Goal: Navigation & Orientation: Find specific page/section

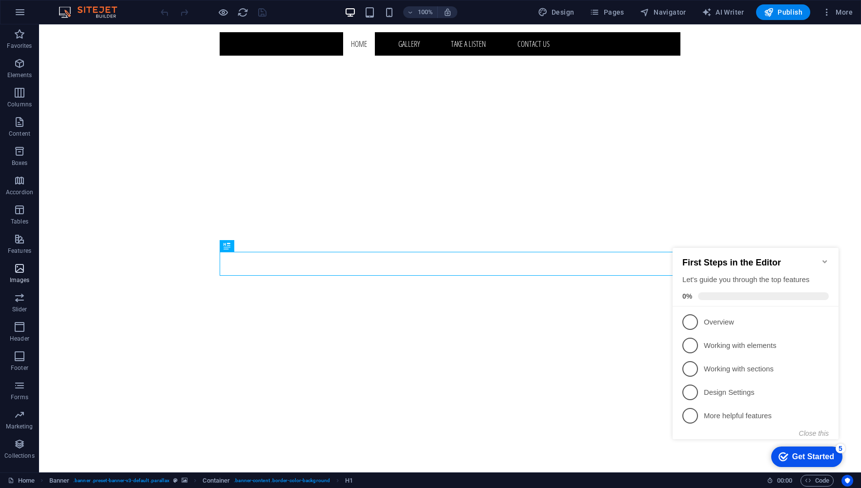
click at [19, 275] on span "Images" at bounding box center [19, 274] width 39 height 23
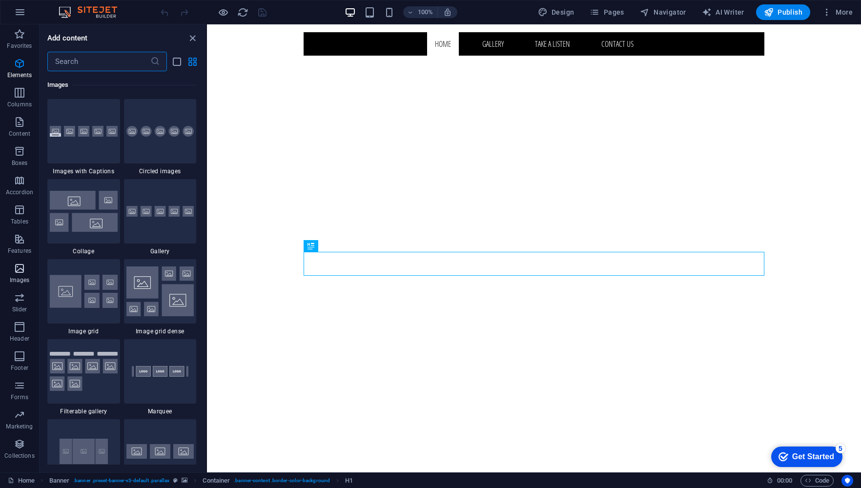
scroll to position [4948, 0]
click at [19, 9] on icon "button" at bounding box center [20, 12] width 12 height 12
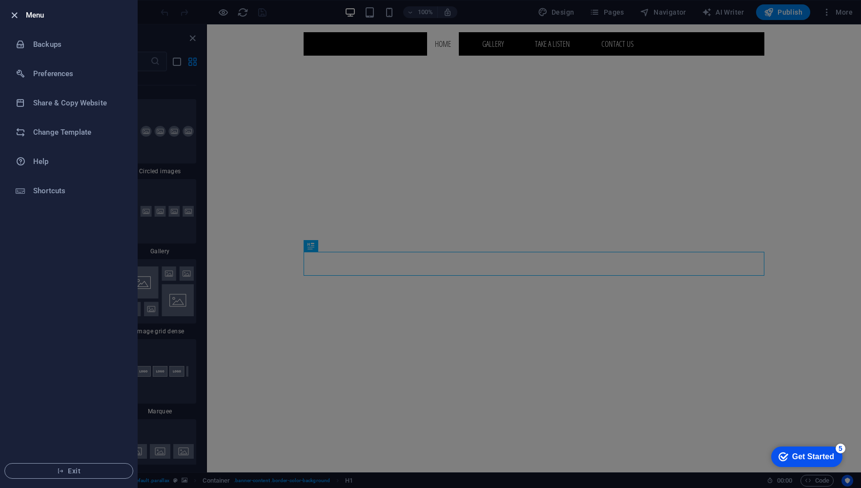
click at [20, 11] on icon "button" at bounding box center [14, 15] width 11 height 11
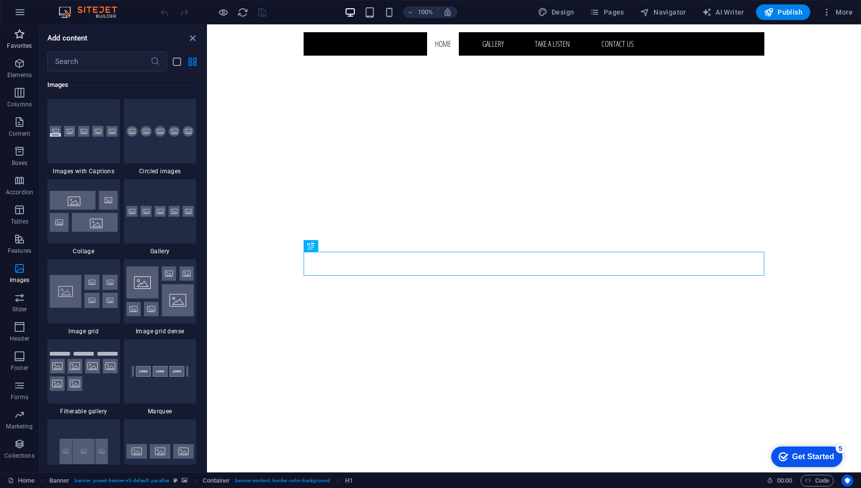
click at [21, 38] on icon "button" at bounding box center [20, 34] width 12 height 12
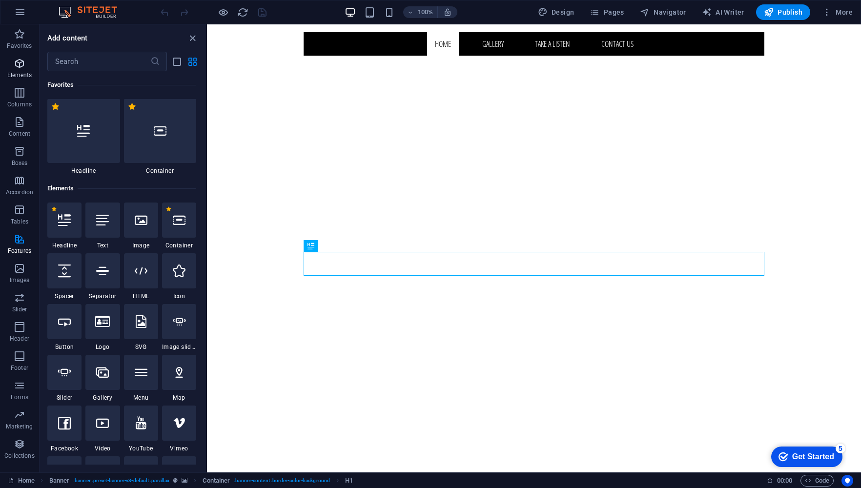
scroll to position [0, 0]
click at [20, 63] on icon "button" at bounding box center [20, 64] width 12 height 12
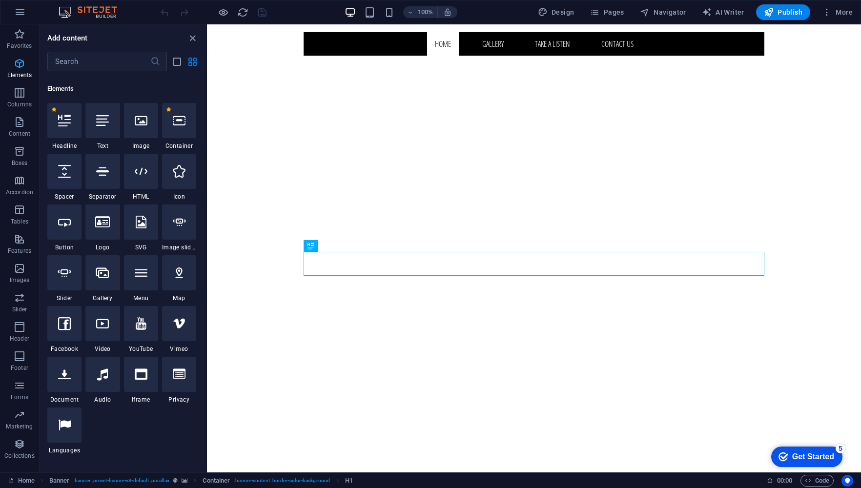
scroll to position [104, 0]
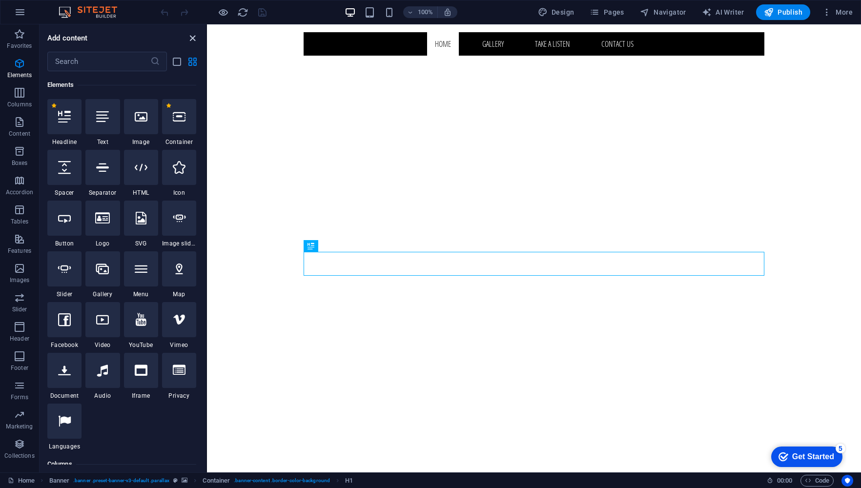
click at [195, 38] on icon "close panel" at bounding box center [192, 38] width 11 height 11
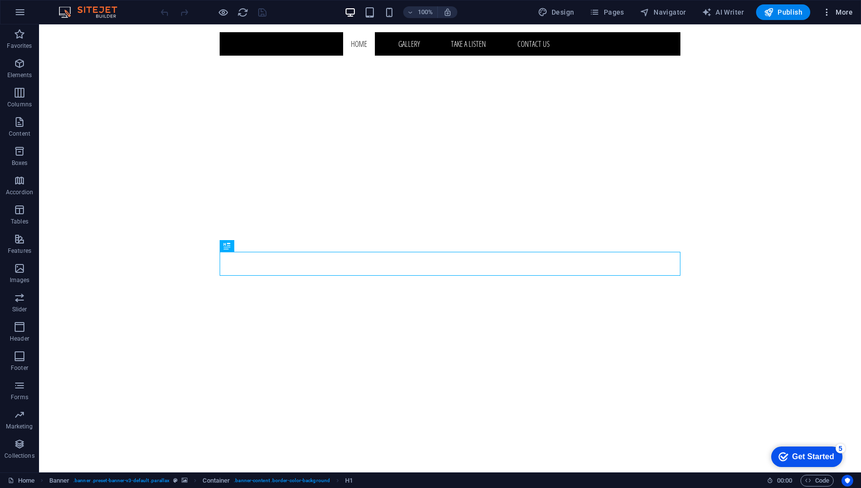
click at [836, 13] on span "More" at bounding box center [837, 12] width 31 height 10
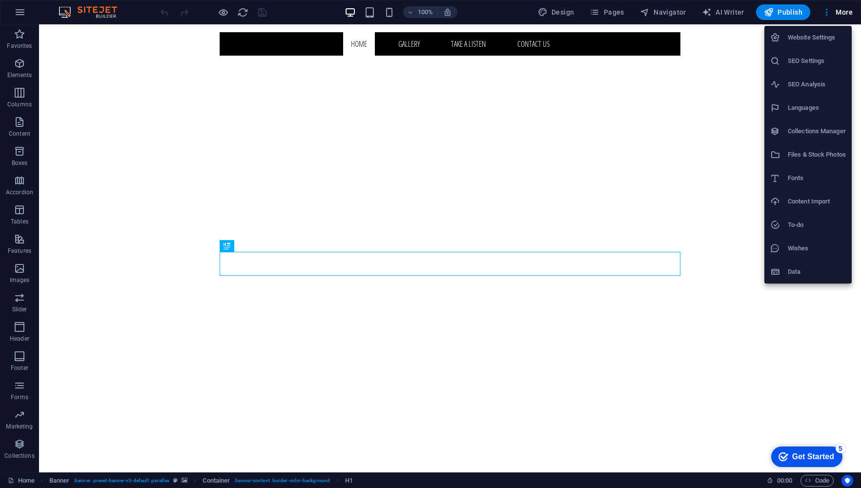
click at [800, 161] on li "Files & Stock Photos" at bounding box center [807, 154] width 87 height 23
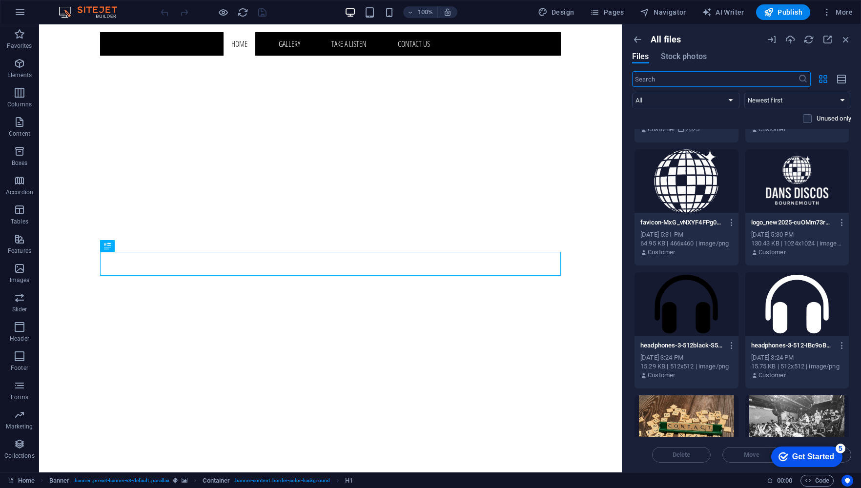
scroll to position [1290, 0]
